Goal: Transaction & Acquisition: Download file/media

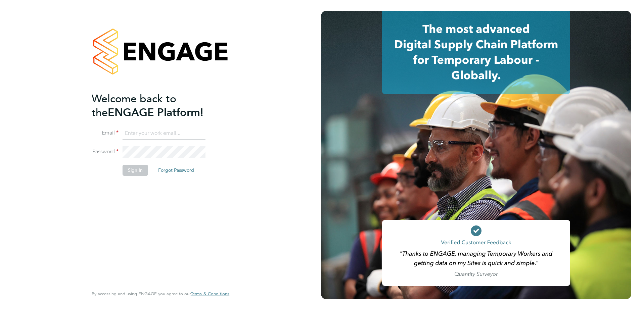
type input "[PERSON_NAME][EMAIL_ADDRESS][PERSON_NAME][DOMAIN_NAME]"
click at [126, 170] on button "Sign In" at bounding box center [136, 170] width 26 height 11
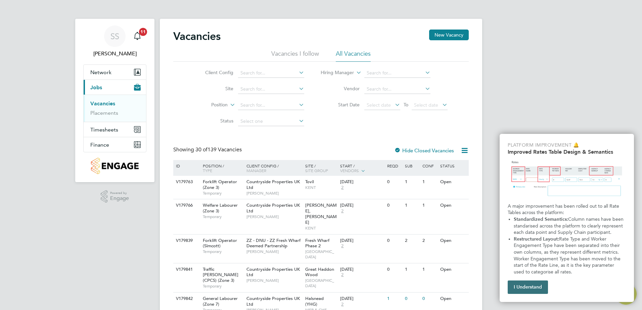
click at [537, 292] on button "I Understand" at bounding box center [528, 287] width 40 height 13
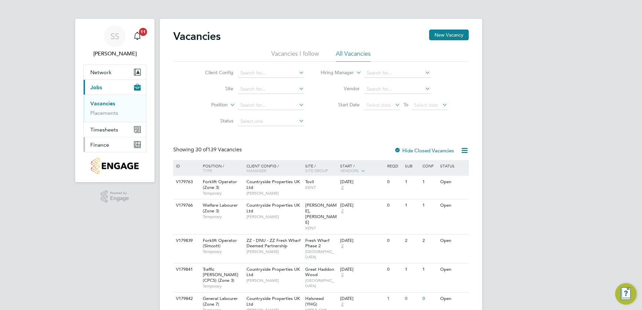
click at [100, 143] on span "Finance" at bounding box center [99, 145] width 19 height 6
click at [103, 136] on link "Invoices & Credit Notes" at bounding box center [111, 137] width 42 height 13
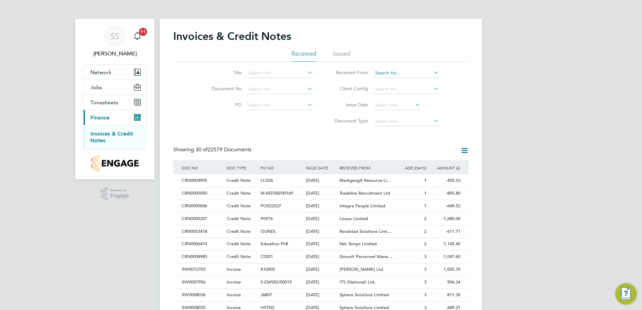
click at [381, 71] on input at bounding box center [406, 73] width 66 height 9
click at [404, 79] on li "Fus ion Staff Agency (Midlands) Limited" at bounding box center [417, 82] width 89 height 9
type input "Fusion Staff Agency (Midlands) Limited"
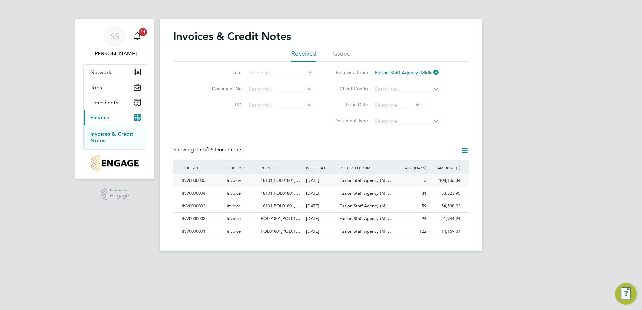
click at [197, 181] on div "INV0000005" at bounding box center [202, 181] width 45 height 12
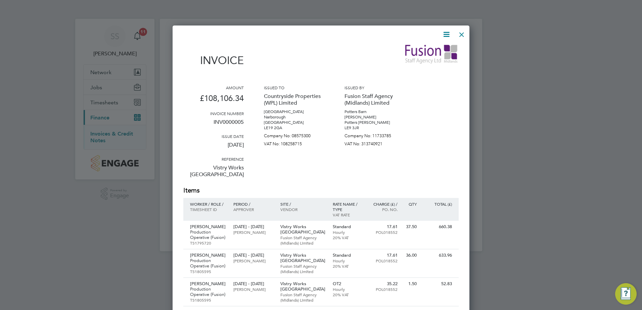
click at [448, 35] on icon at bounding box center [446, 34] width 8 height 8
click at [436, 49] on li "Download Invoice" at bounding box center [426, 50] width 46 height 9
